Goal: Information Seeking & Learning: Learn about a topic

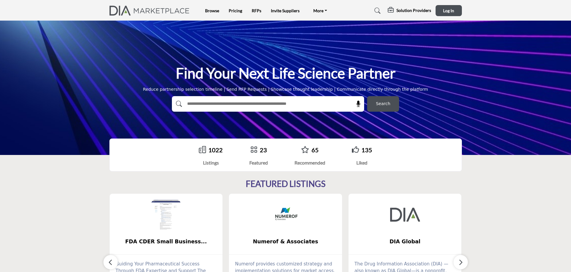
click at [406, 13] on h5 "Solution Providers" at bounding box center [414, 10] width 35 height 5
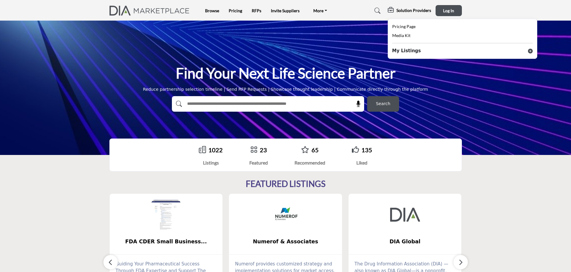
click at [404, 26] on span "Pricing Page" at bounding box center [403, 26] width 23 height 5
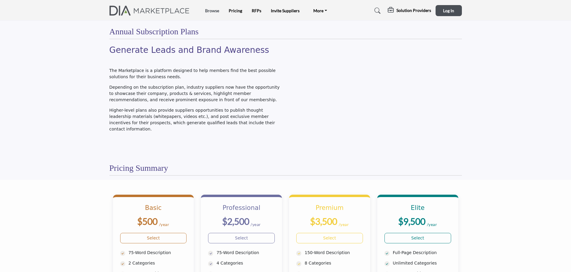
click at [214, 9] on link "Browse" at bounding box center [212, 10] width 14 height 5
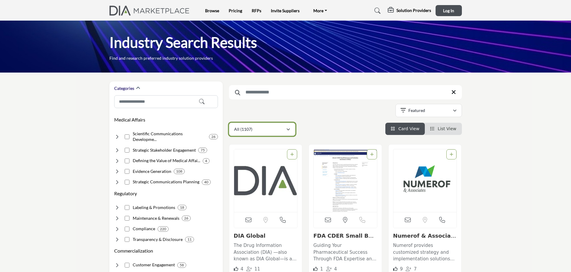
click at [288, 128] on div "button" at bounding box center [288, 129] width 4 height 5
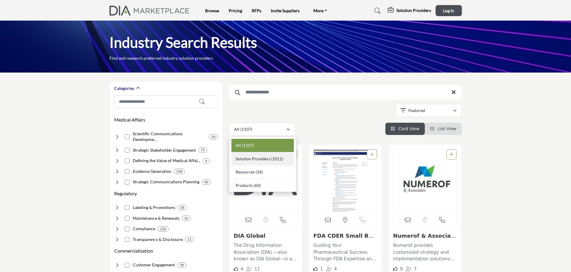
click at [280, 159] on b "(1011)" at bounding box center [277, 158] width 12 height 5
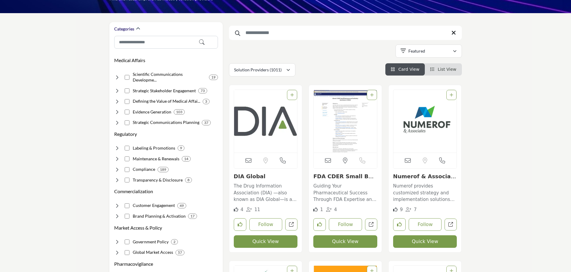
scroll to position [60, 0]
